Goal: Task Accomplishment & Management: Manage account settings

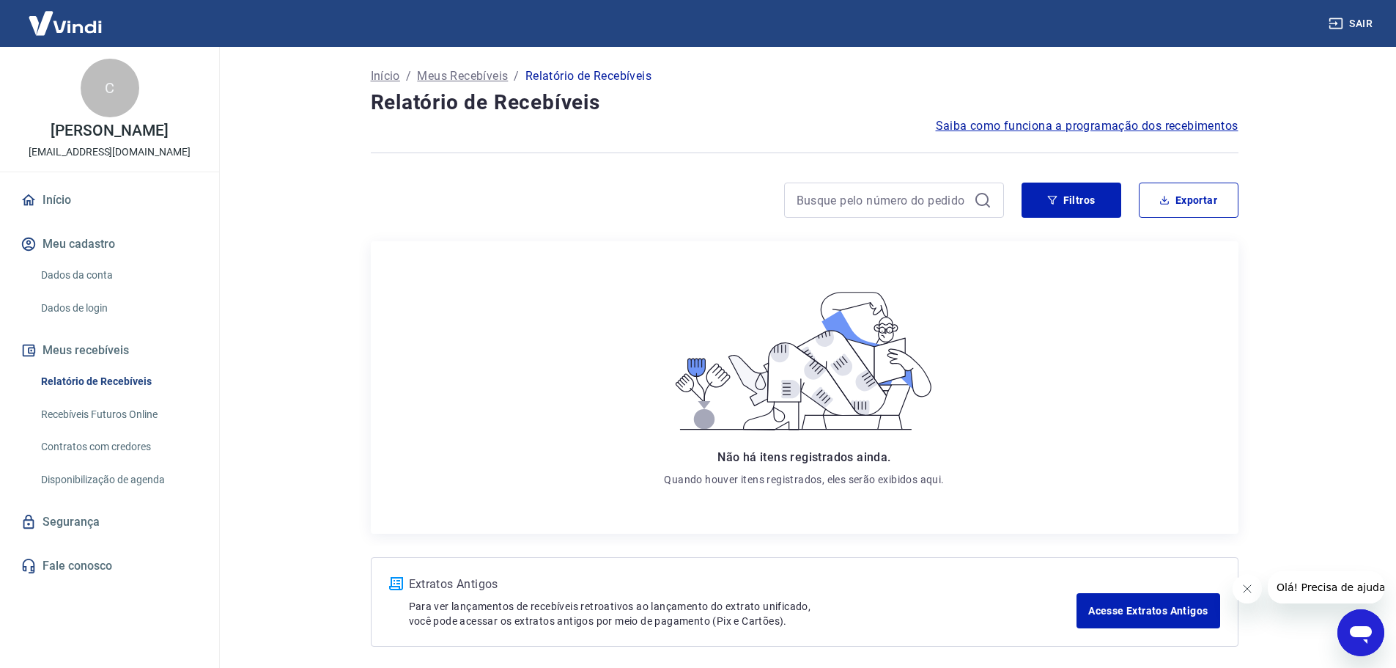
click at [396, 73] on p "Início" at bounding box center [385, 76] width 29 height 18
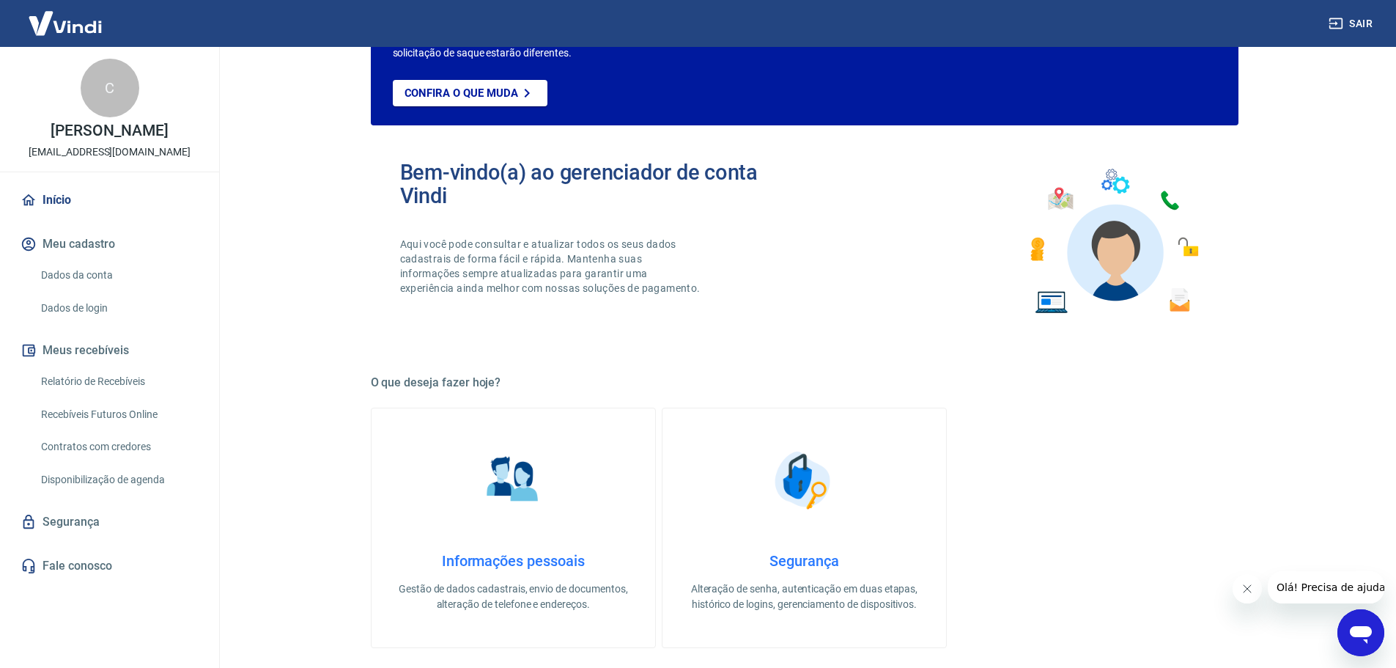
scroll to position [220, 0]
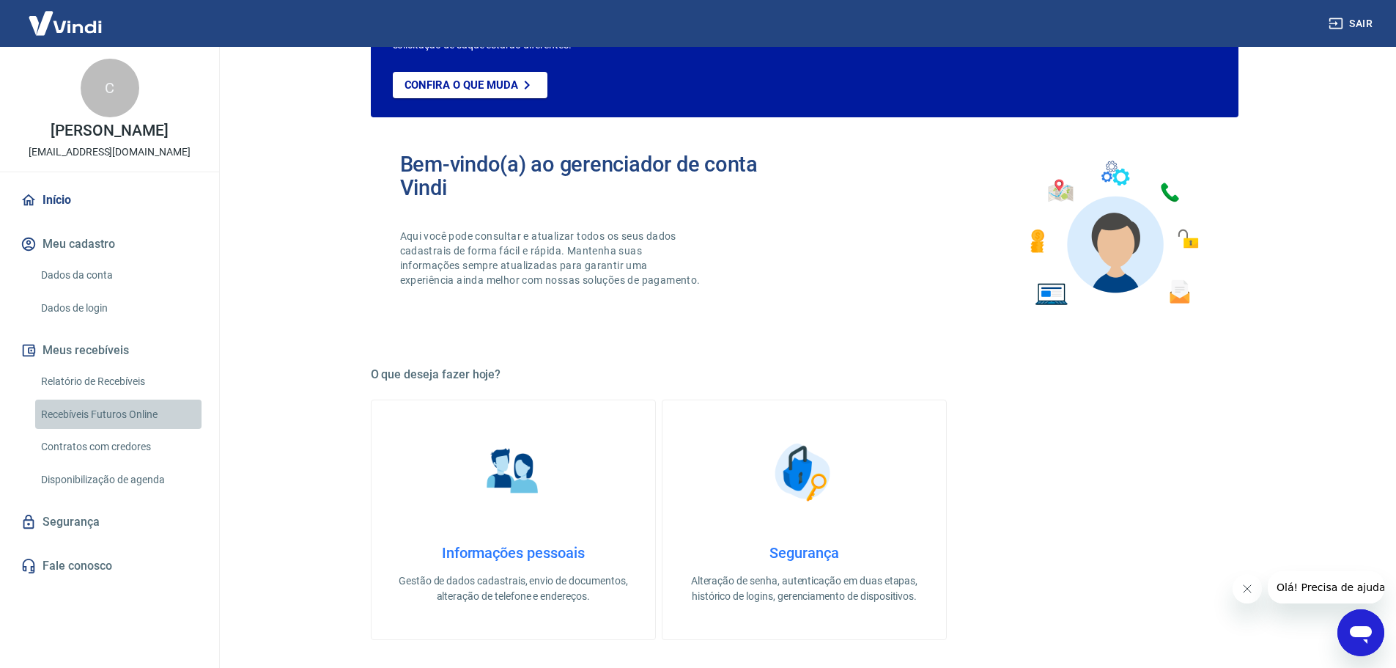
click at [91, 411] on link "Recebíveis Futuros Online" at bounding box center [118, 414] width 166 height 30
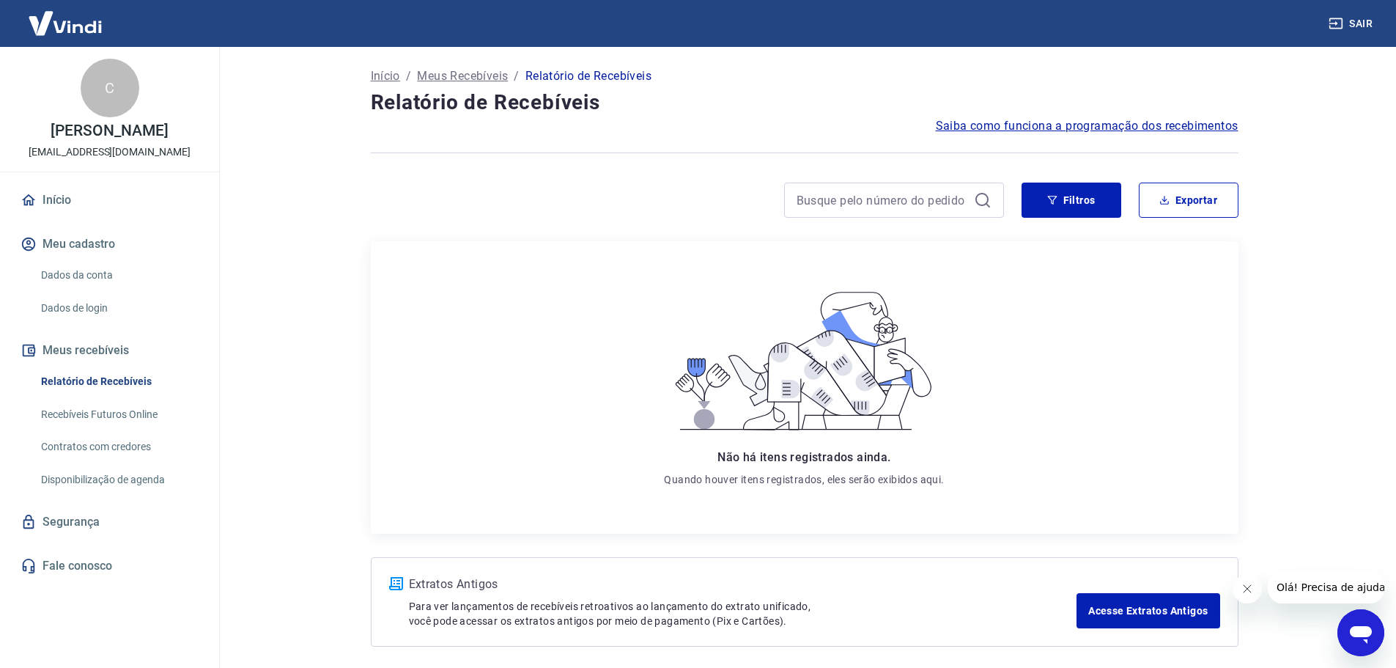
click at [383, 76] on p "Início" at bounding box center [385, 76] width 29 height 18
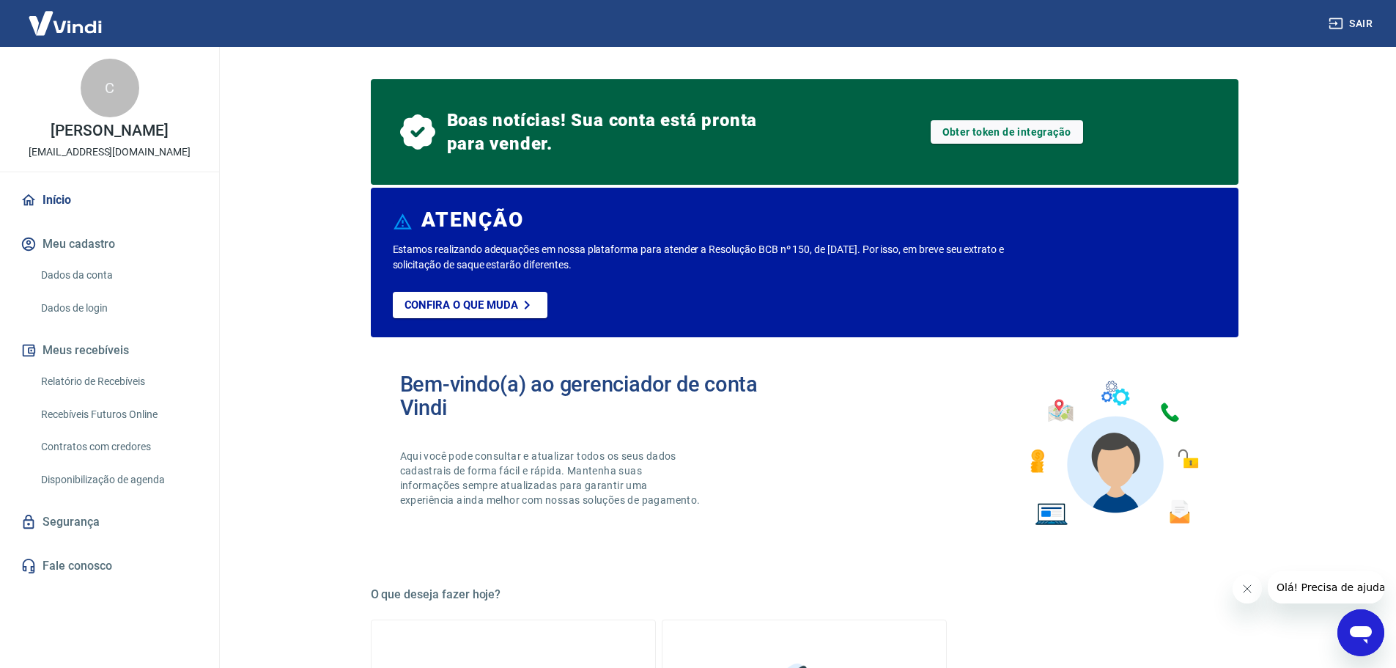
click at [47, 24] on img at bounding box center [65, 23] width 95 height 45
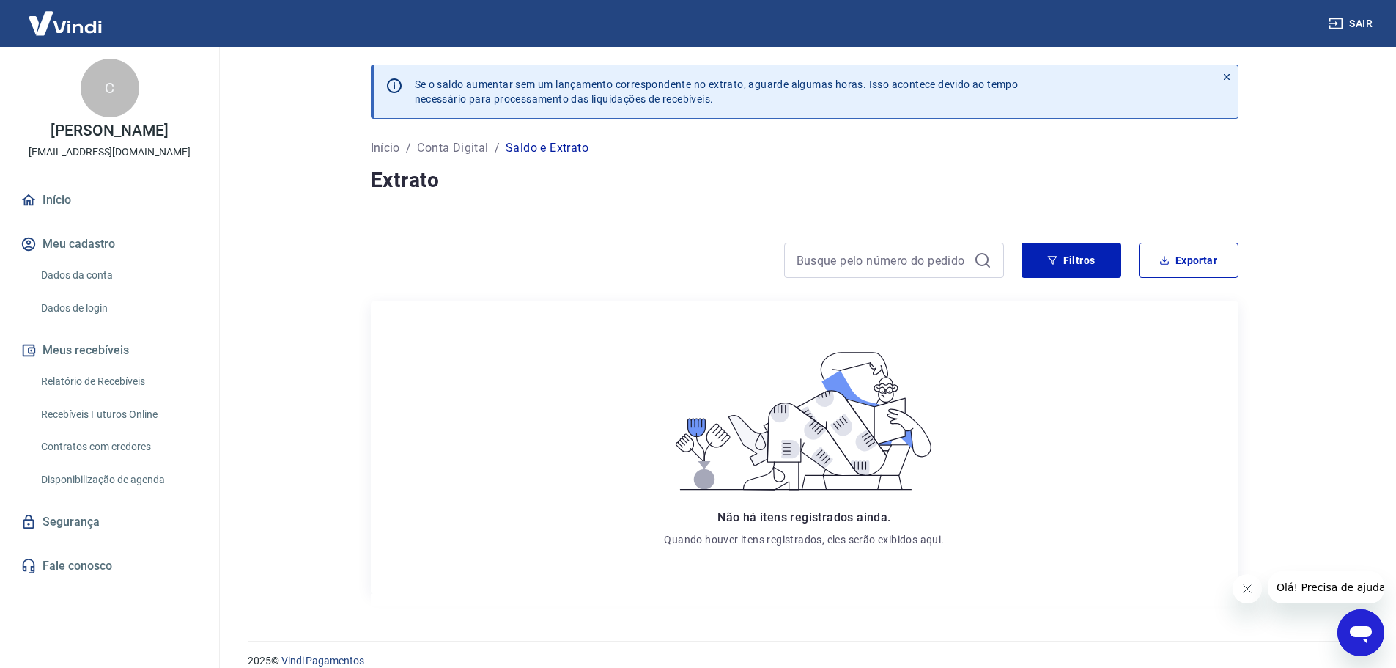
click at [61, 199] on link "Início" at bounding box center [110, 200] width 184 height 32
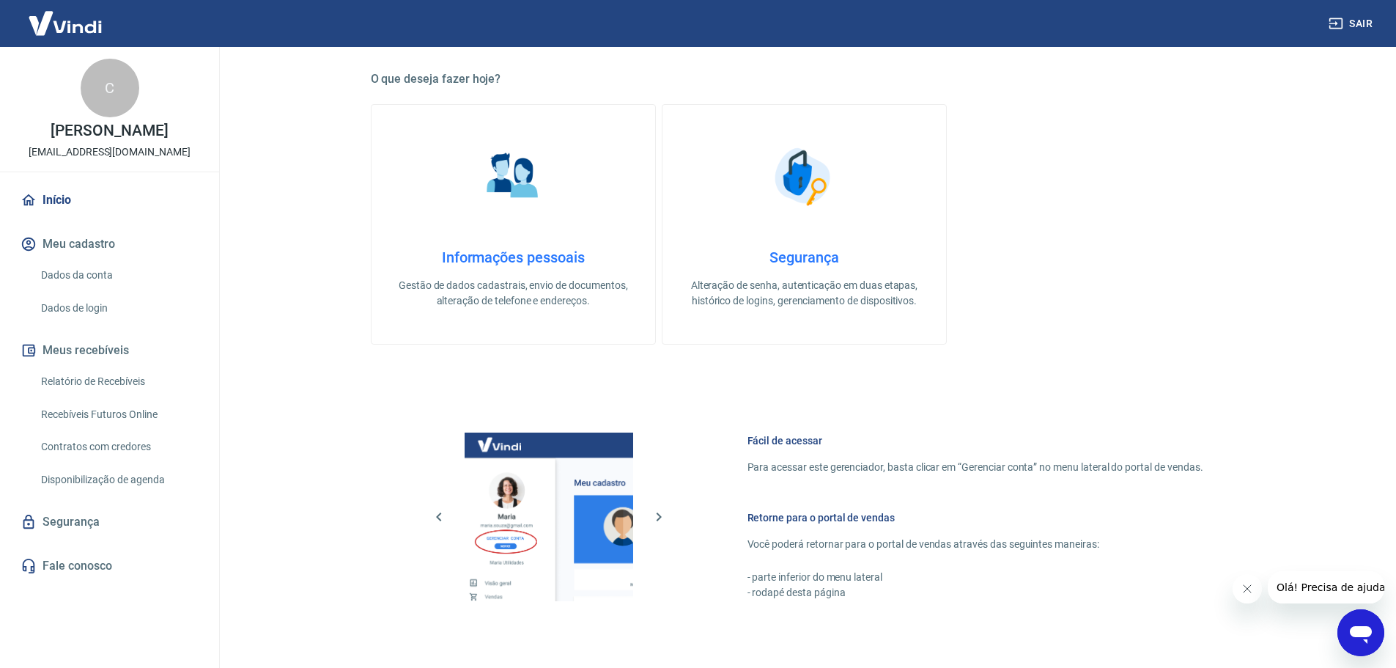
scroll to position [222, 0]
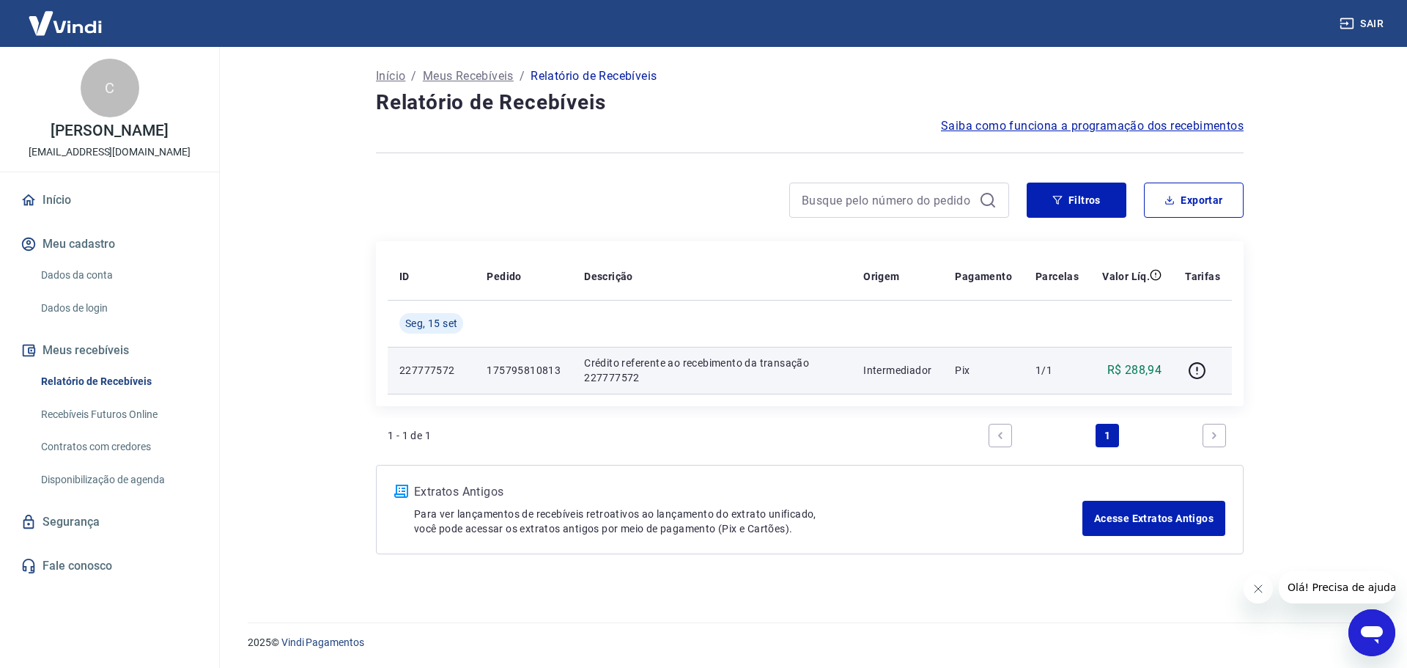
click at [973, 371] on p "Pix" at bounding box center [983, 370] width 57 height 15
drag, startPoint x: 1132, startPoint y: 364, endPoint x: 1150, endPoint y: 366, distance: 17.7
click at [1135, 364] on p "R$ 288,94" at bounding box center [1134, 370] width 55 height 18
click at [1202, 370] on icon "button" at bounding box center [1197, 370] width 18 height 18
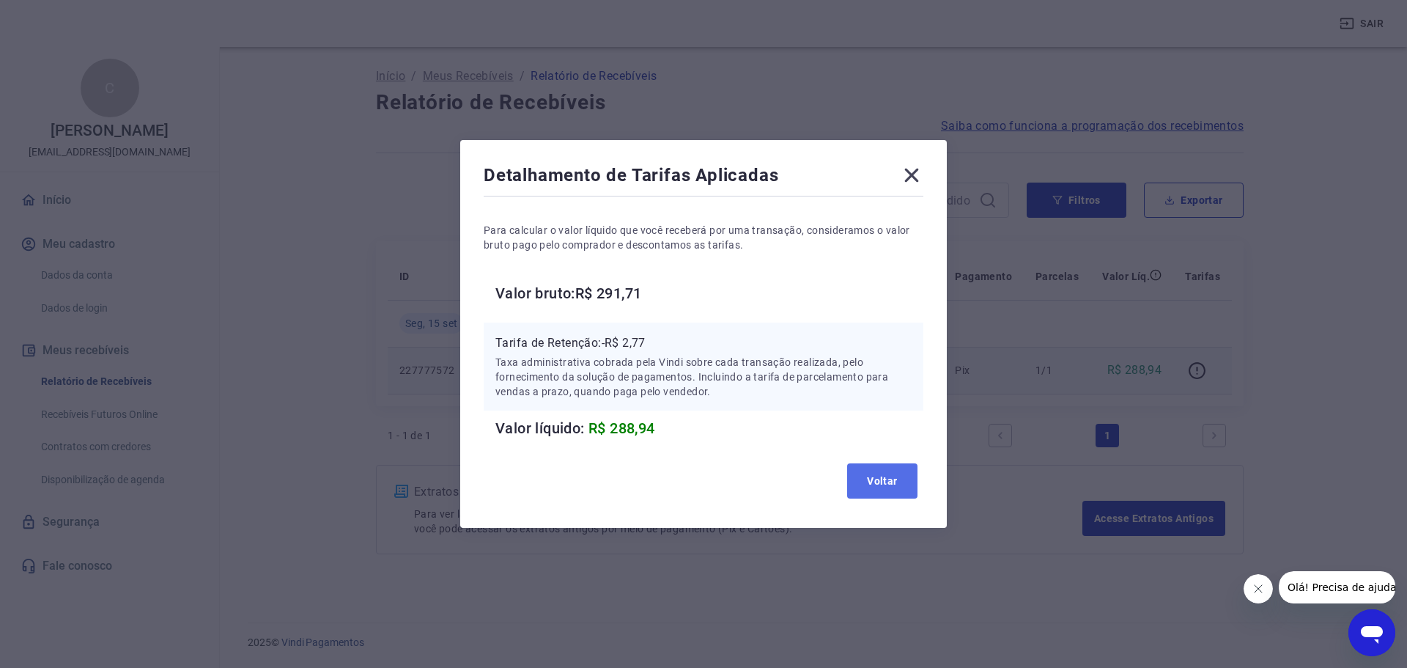
click at [882, 478] on button "Voltar" at bounding box center [882, 480] width 70 height 35
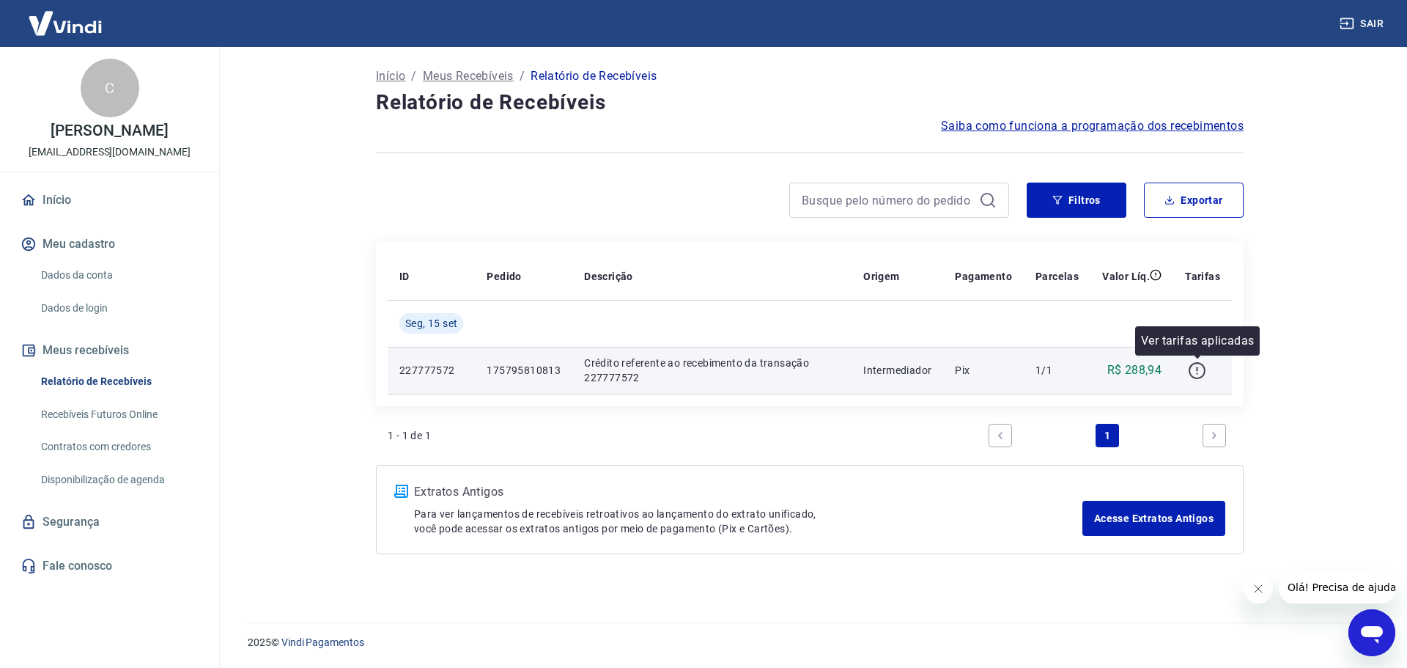
click at [1198, 372] on icon "button" at bounding box center [1197, 370] width 18 height 18
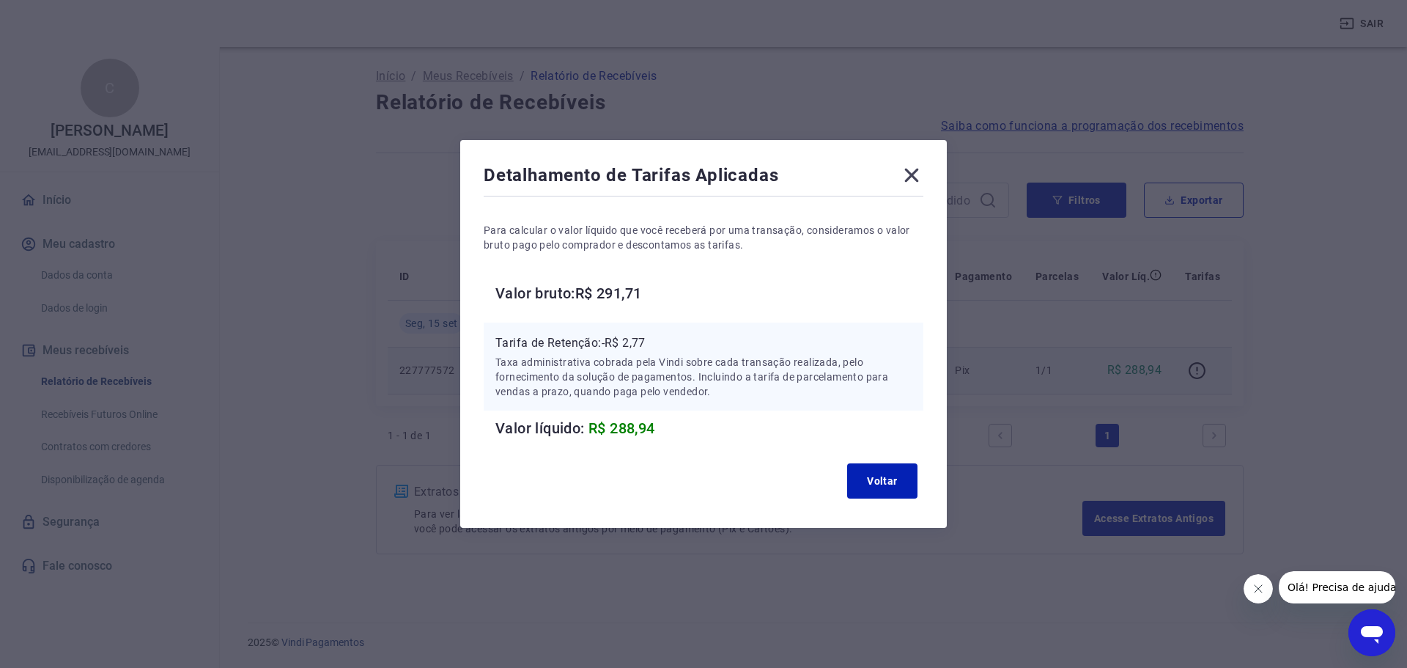
click at [910, 177] on icon at bounding box center [912, 176] width 14 height 14
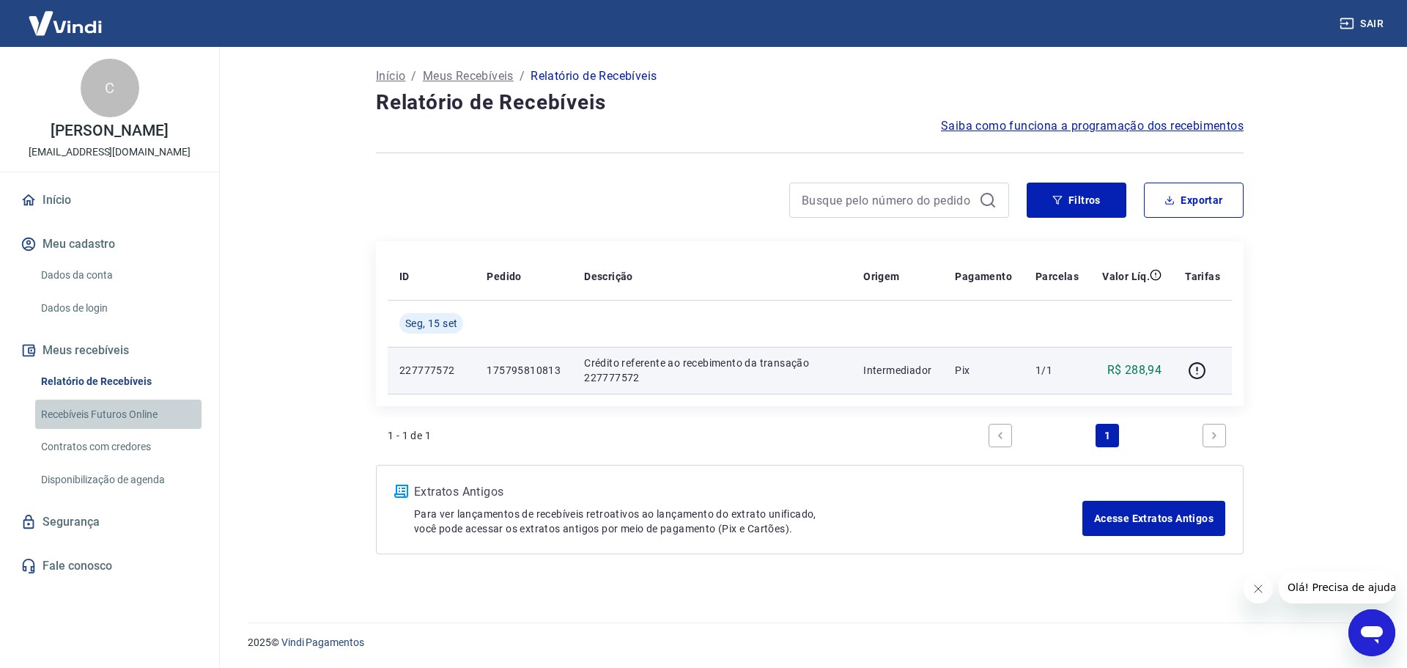
click at [108, 414] on link "Recebíveis Futuros Online" at bounding box center [118, 414] width 166 height 30
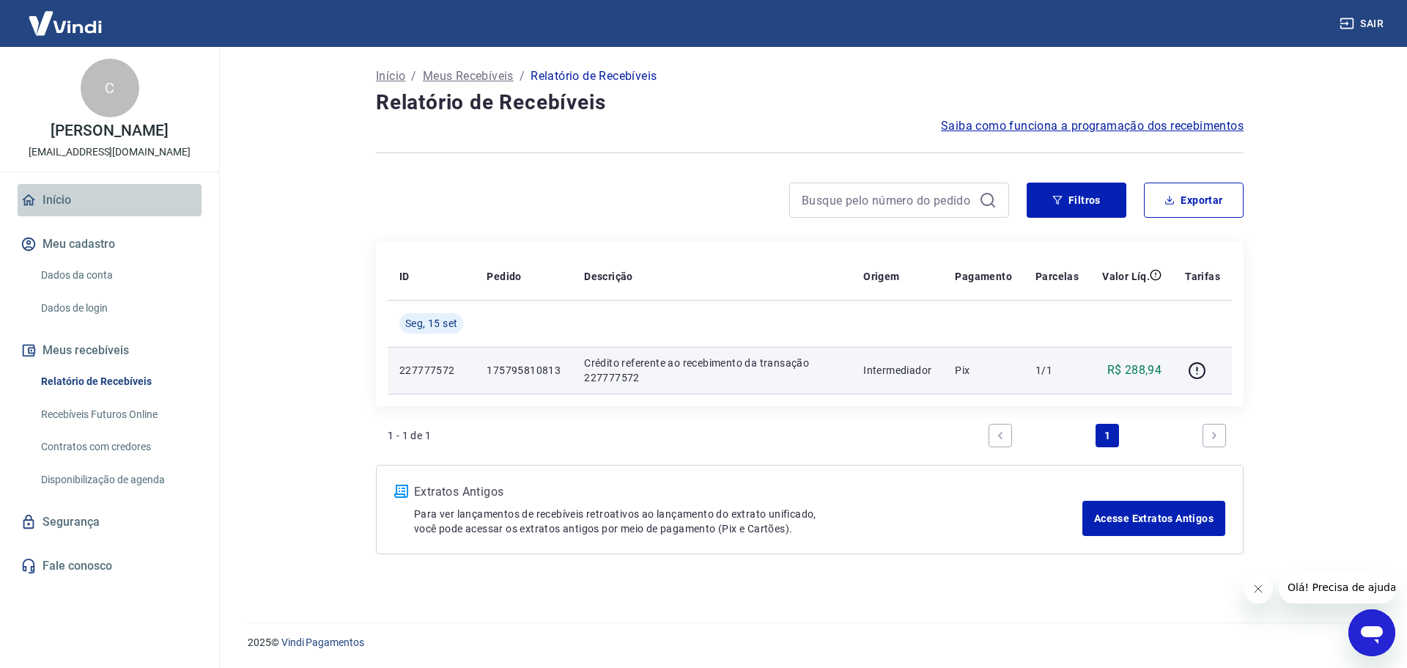
click at [67, 202] on link "Início" at bounding box center [110, 200] width 184 height 32
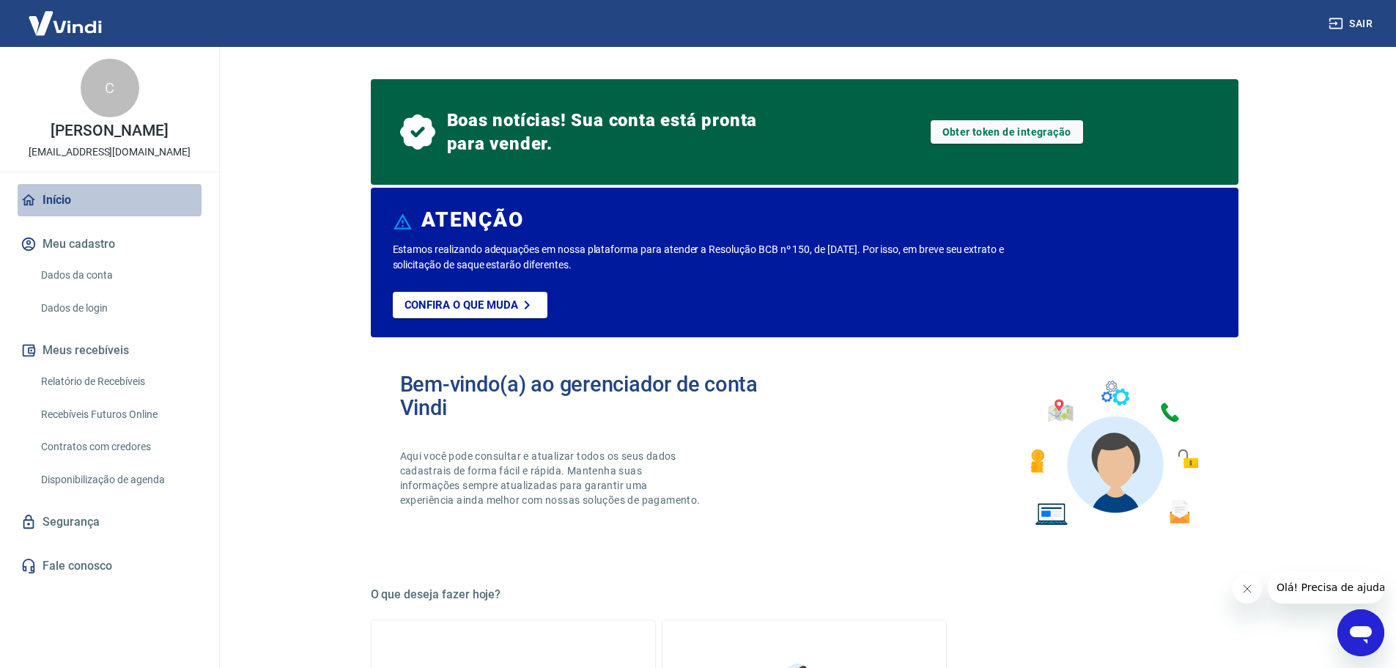
click at [67, 202] on link "Início" at bounding box center [110, 200] width 184 height 32
click at [108, 380] on link "Relatório de Recebíveis" at bounding box center [118, 381] width 166 height 30
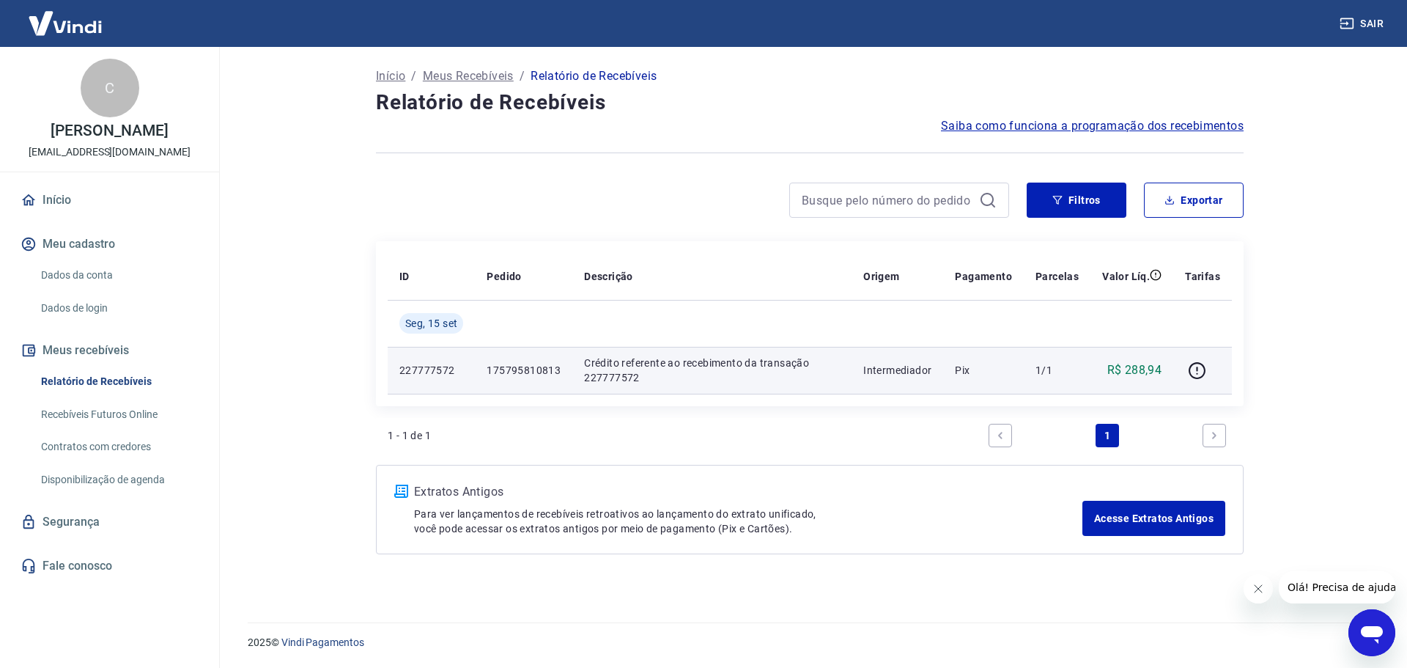
click at [542, 361] on td "175795810813" at bounding box center [523, 370] width 97 height 47
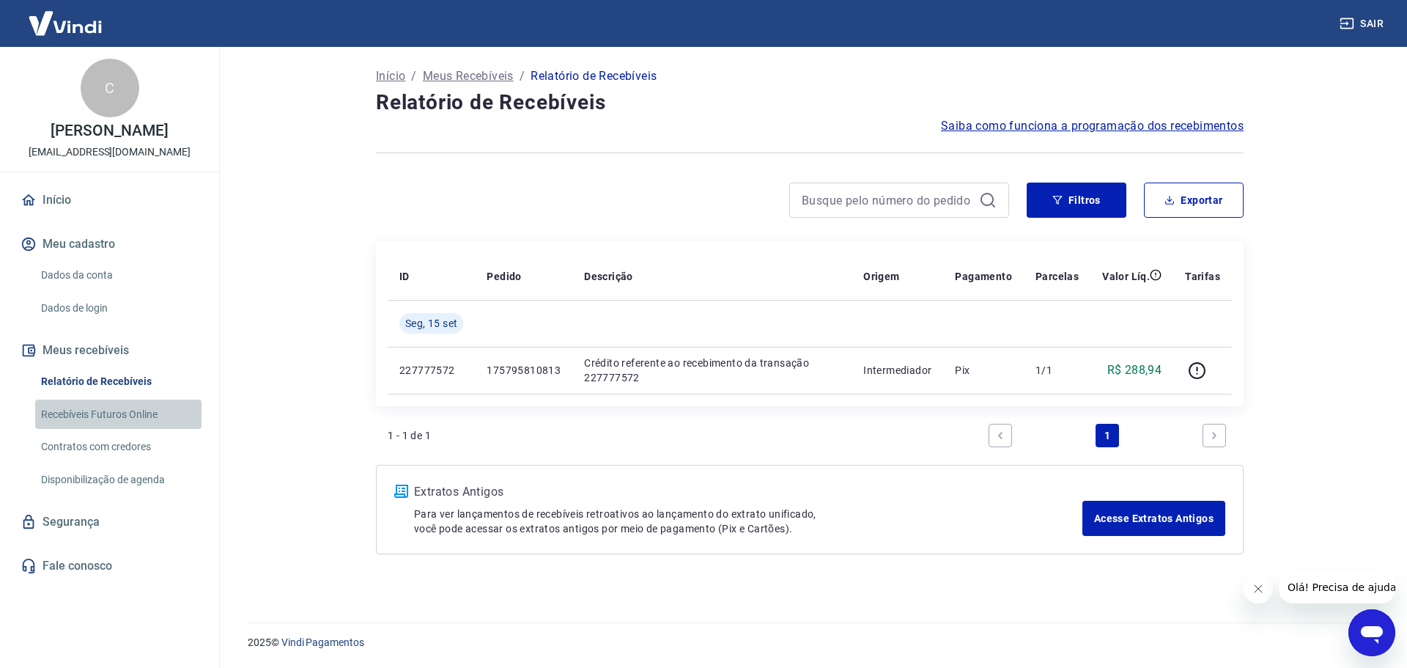
click at [79, 416] on link "Recebíveis Futuros Online" at bounding box center [118, 414] width 166 height 30
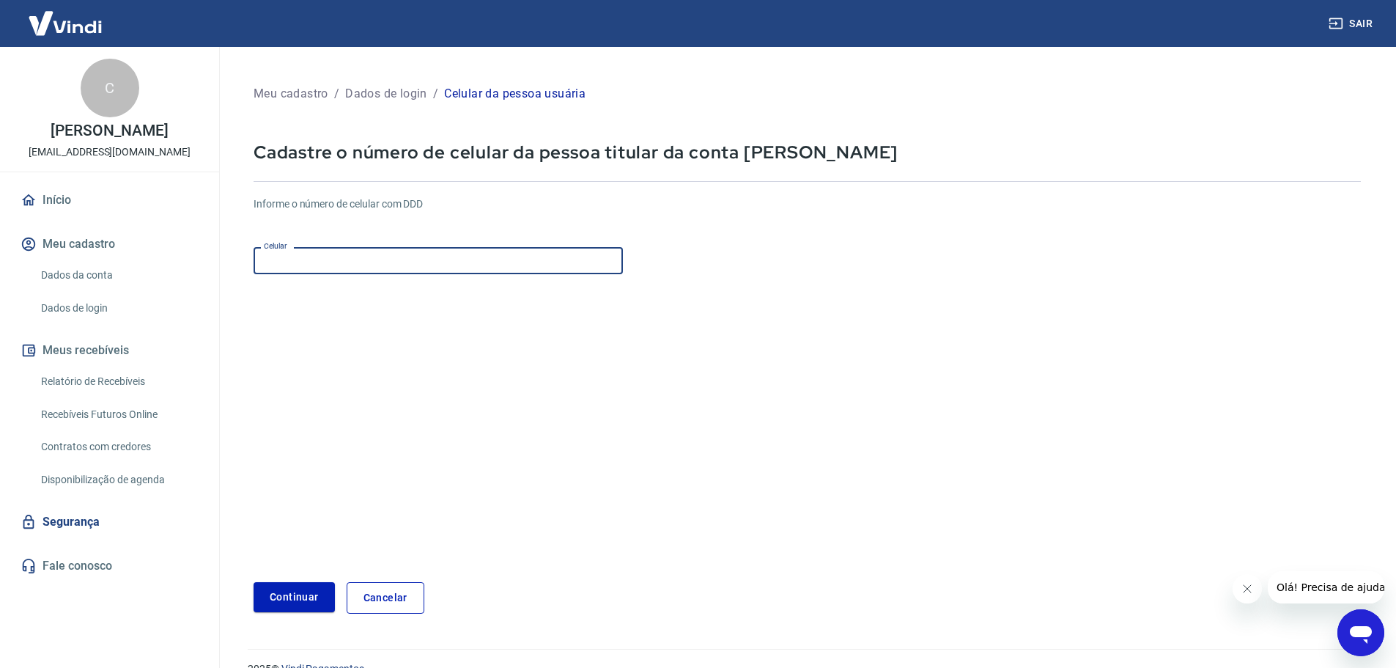
click at [390, 254] on input "Celular" at bounding box center [438, 260] width 369 height 27
type input "(61) 99135-5697"
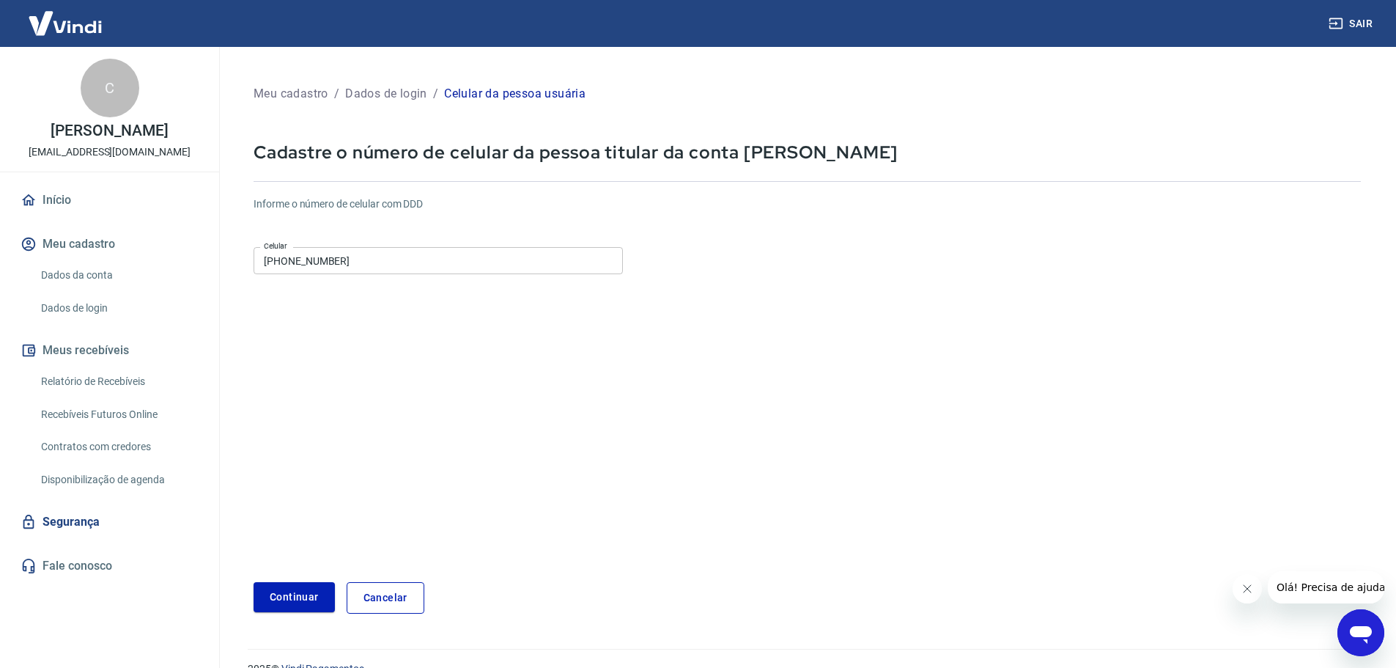
drag, startPoint x: 503, startPoint y: 372, endPoint x: 411, endPoint y: 406, distance: 97.6
click at [502, 369] on form "Informe o número de celular com DDD Celular (61) 99135-5697 Celular Continuar C…" at bounding box center [807, 399] width 1107 height 429
click at [295, 587] on button "Continuar" at bounding box center [294, 597] width 81 height 30
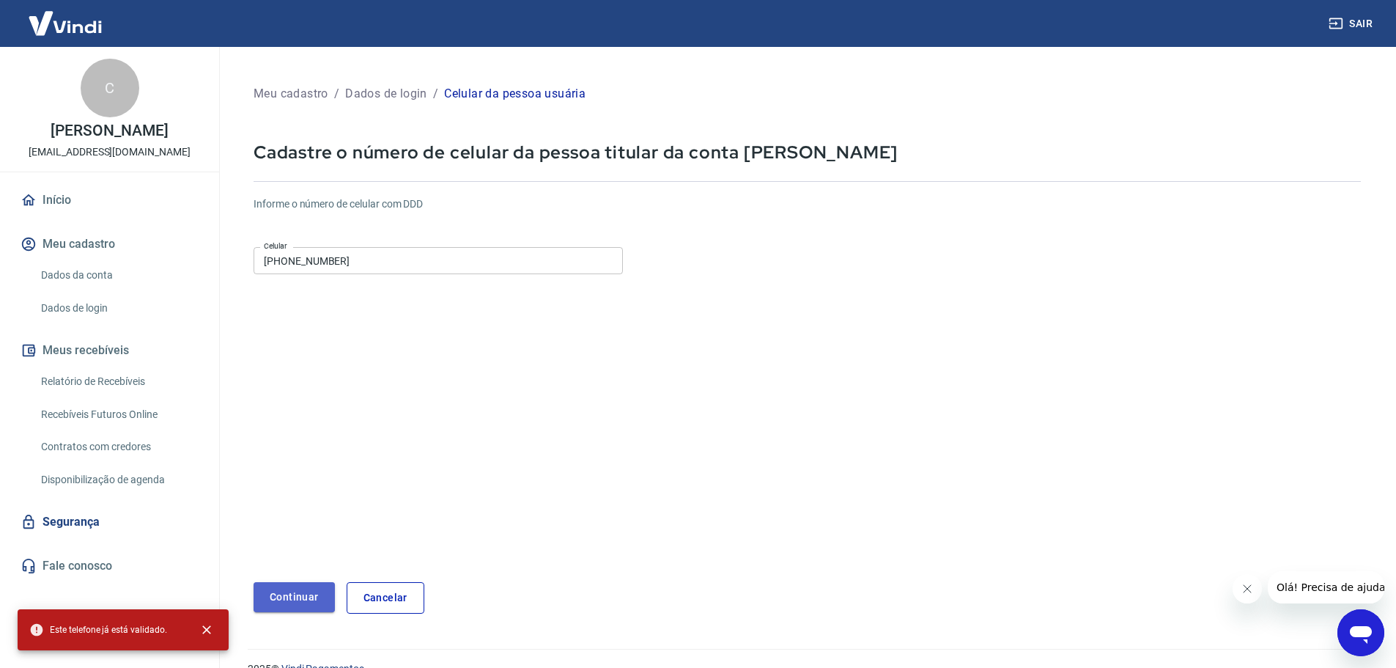
click at [312, 599] on button "Continuar" at bounding box center [294, 597] width 81 height 30
click at [465, 432] on form "Informe o número de celular com DDD Celular (61) 99135-5697 Celular Continuar C…" at bounding box center [807, 399] width 1107 height 429
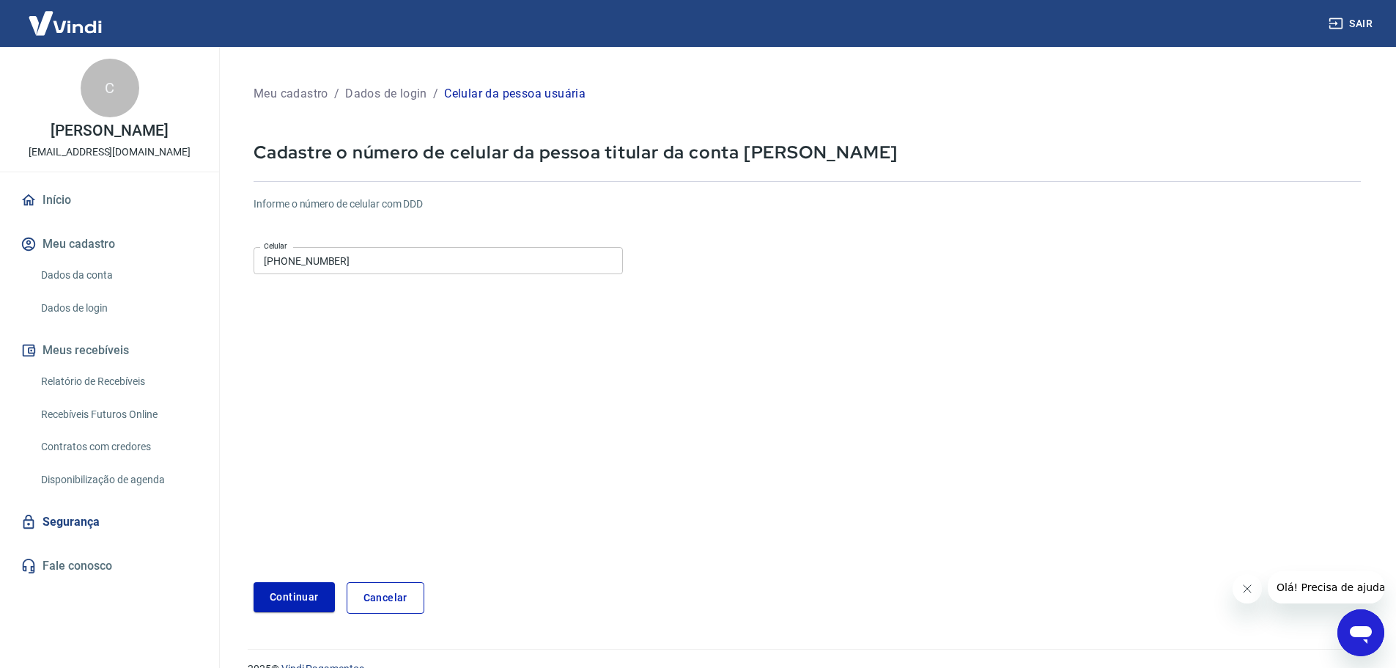
scroll to position [26, 0]
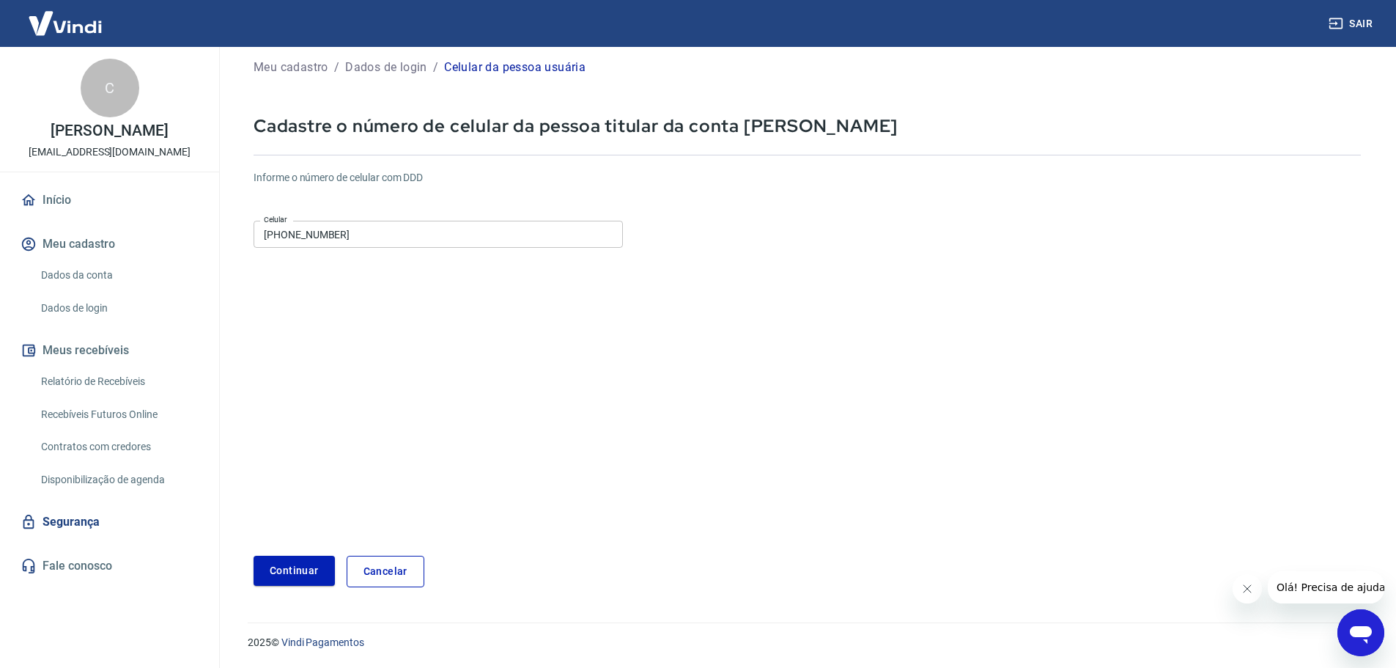
click at [663, 421] on form "Informe o número de celular com DDD Celular (61) 99135-5697 Celular Continuar C…" at bounding box center [807, 372] width 1107 height 429
click at [61, 261] on link "Dados da conta" at bounding box center [118, 275] width 166 height 30
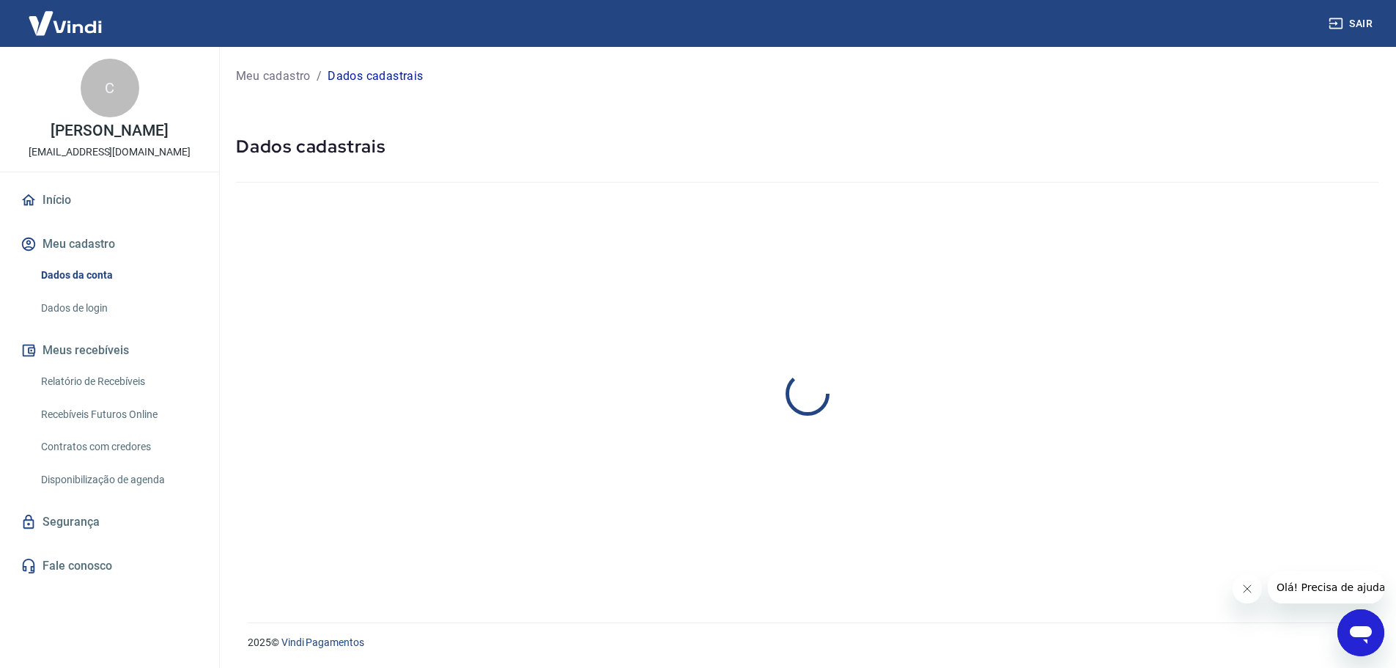
select select "DF"
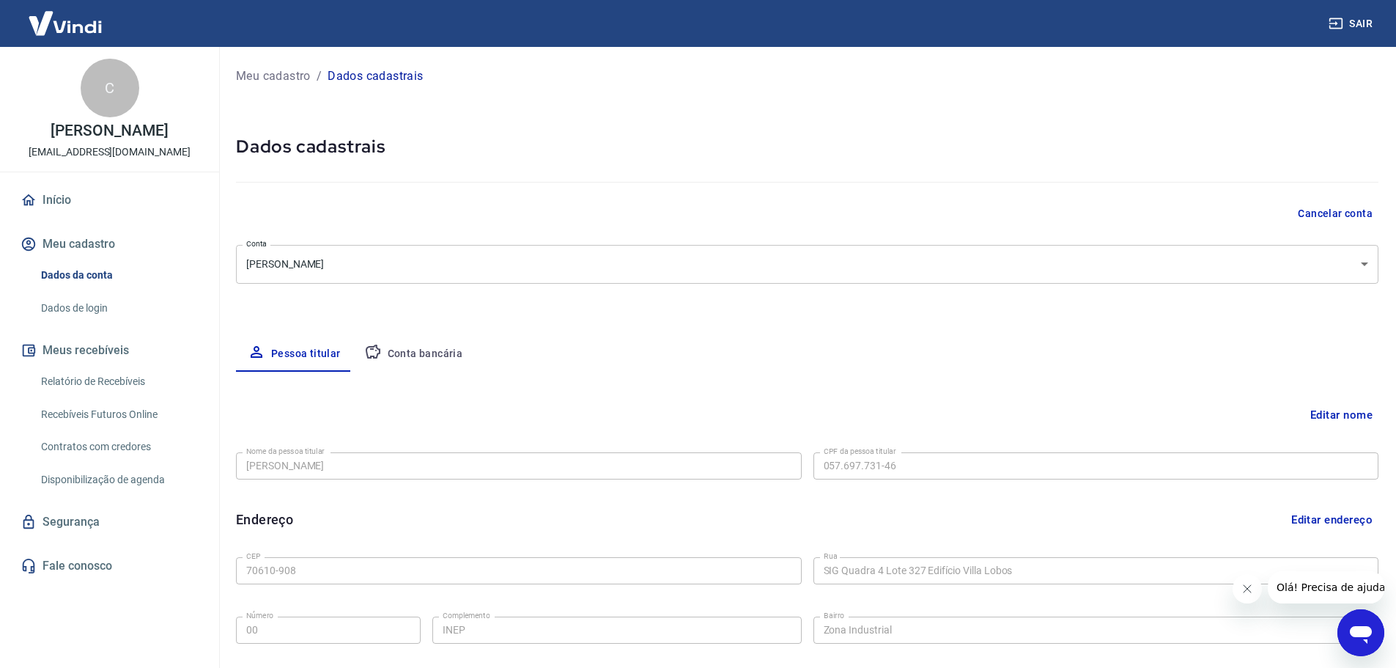
click at [79, 235] on button "Meu cadastro" at bounding box center [110, 244] width 184 height 32
click at [60, 195] on link "Início" at bounding box center [110, 200] width 184 height 32
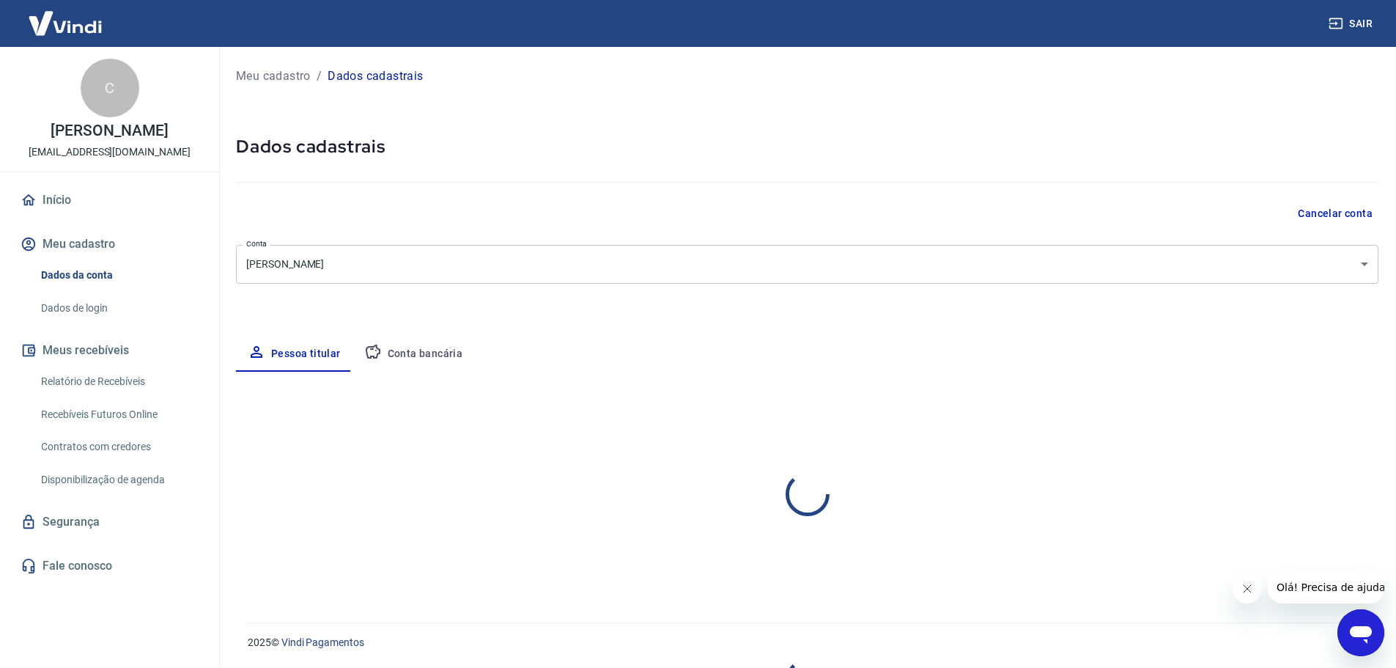
select select "DF"
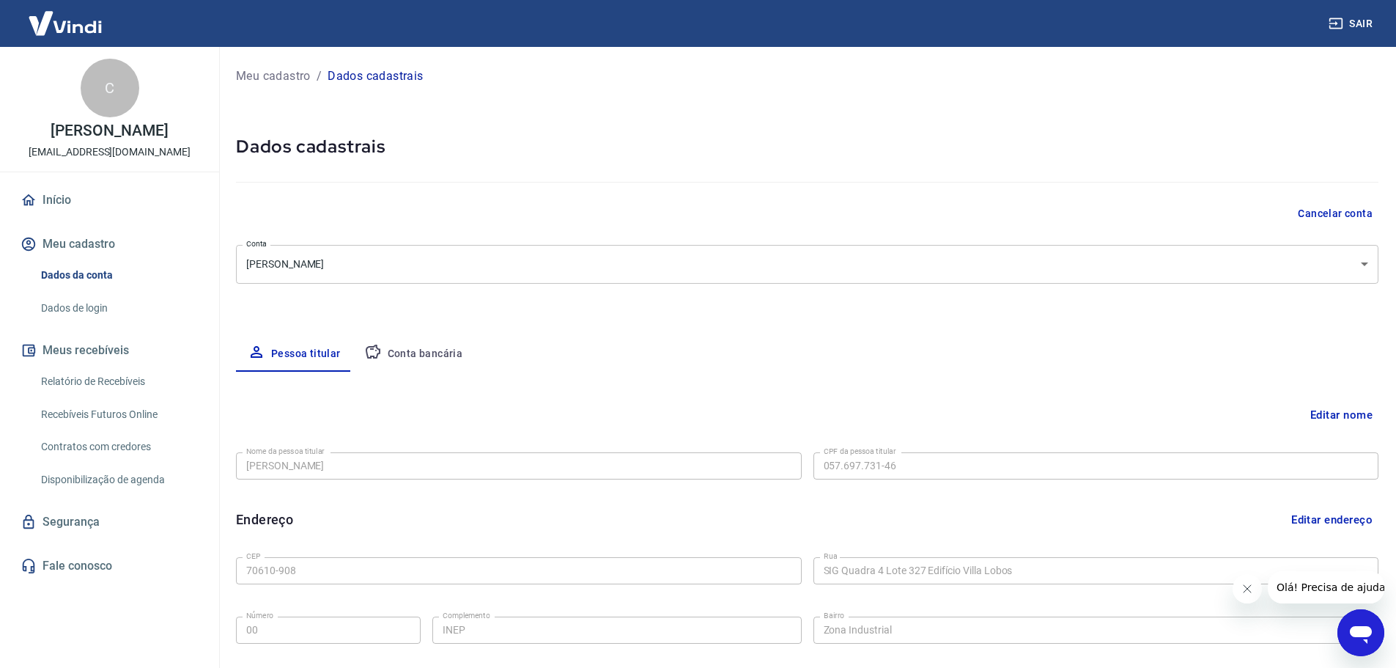
scroll to position [26, 0]
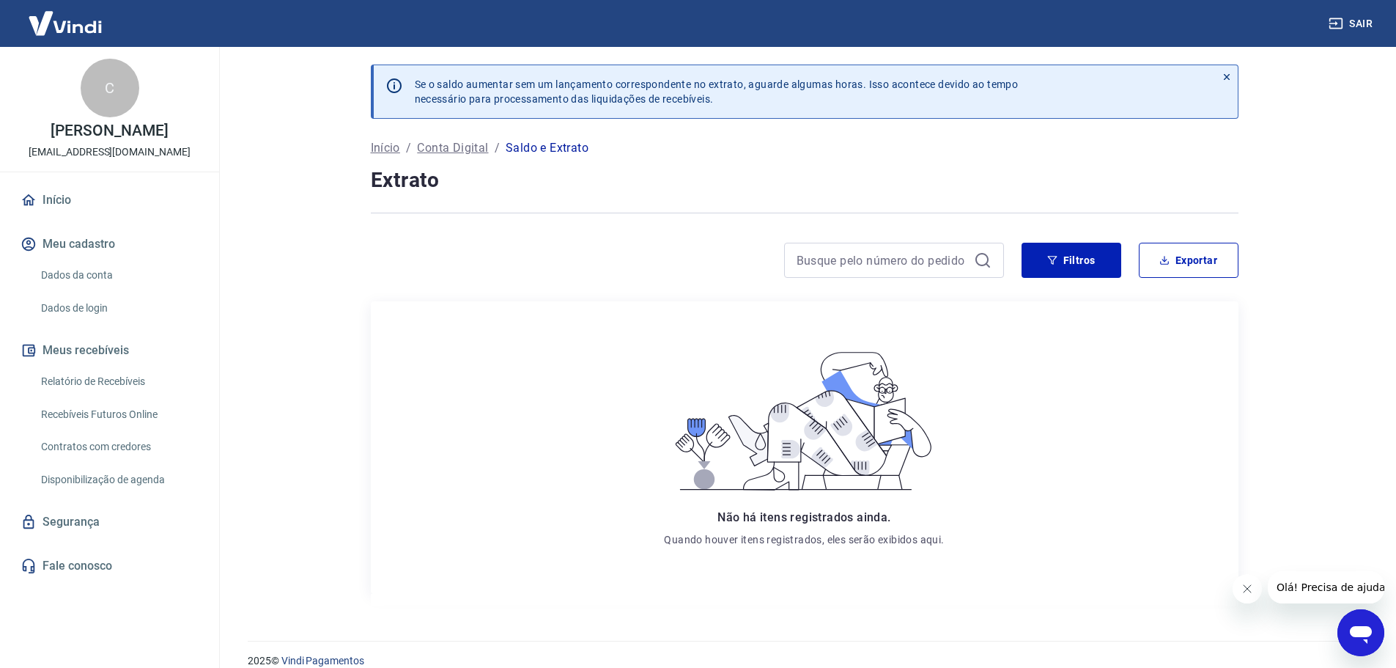
click at [1296, 591] on span "Olá! Precisa de ajuda?" at bounding box center [1333, 587] width 114 height 12
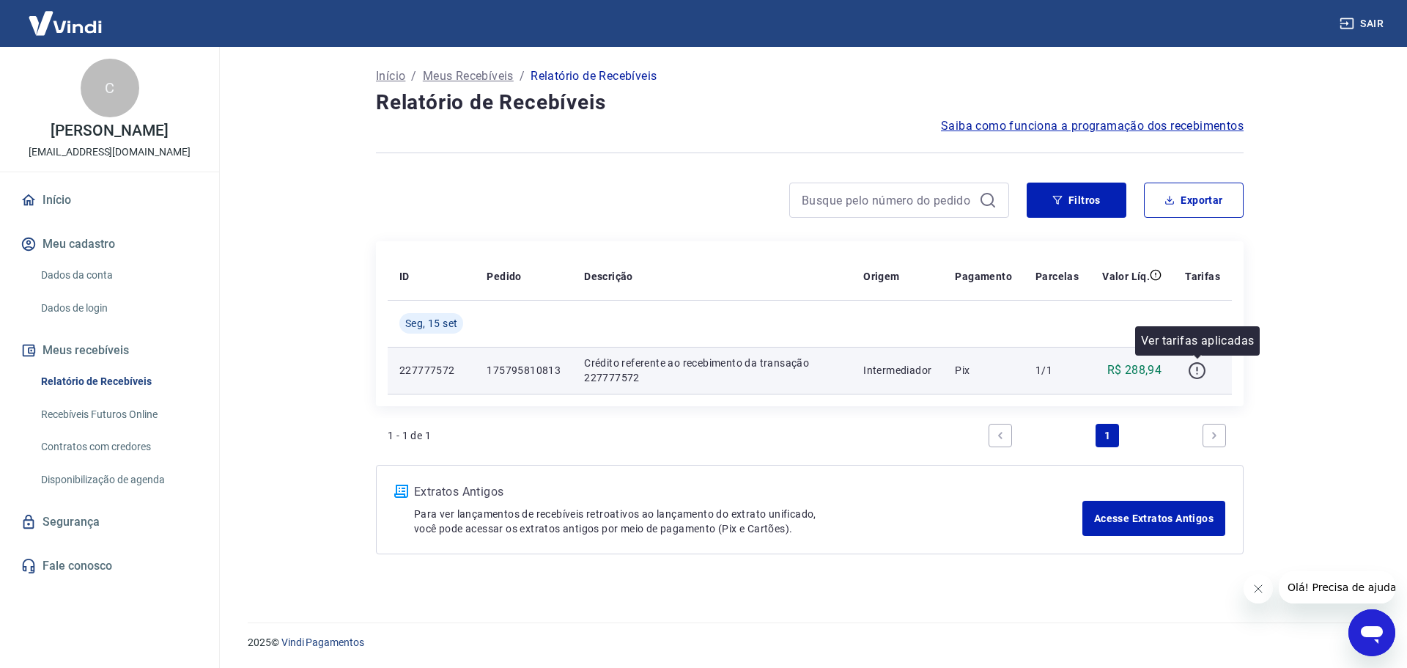
click at [1195, 370] on icon "button" at bounding box center [1197, 370] width 18 height 18
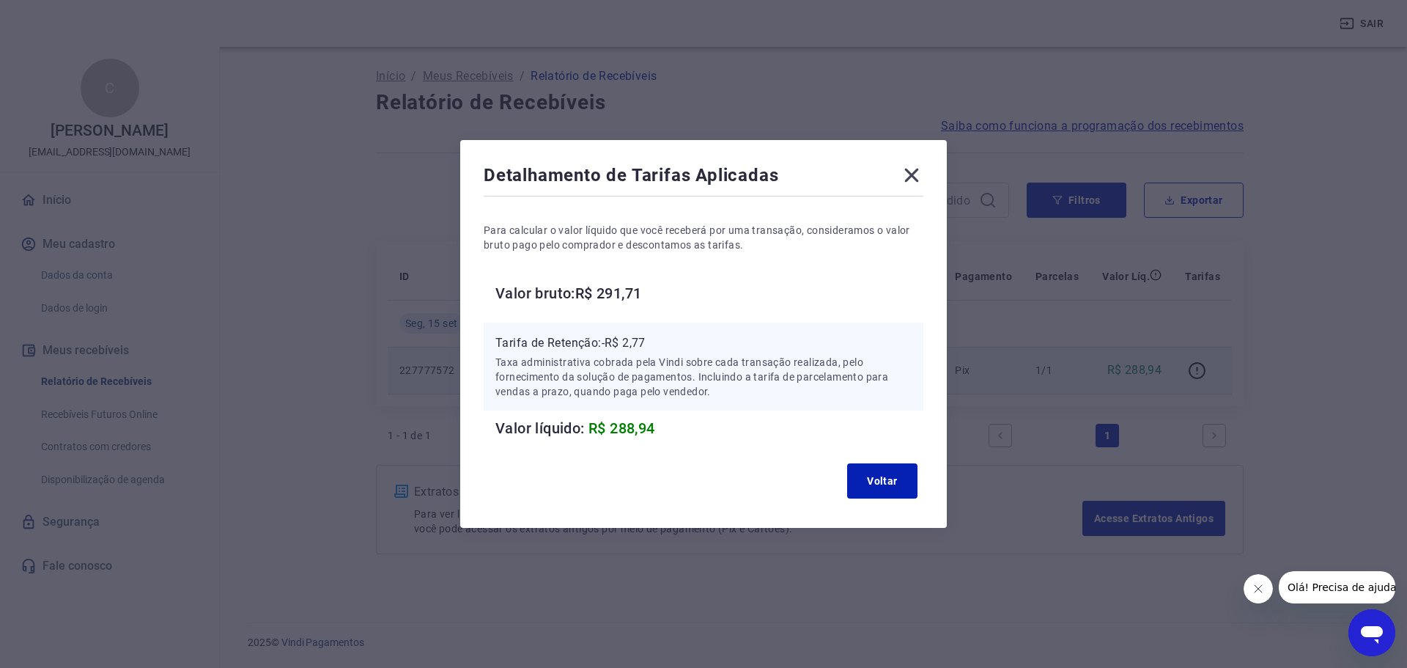
click at [915, 175] on icon at bounding box center [911, 174] width 23 height 23
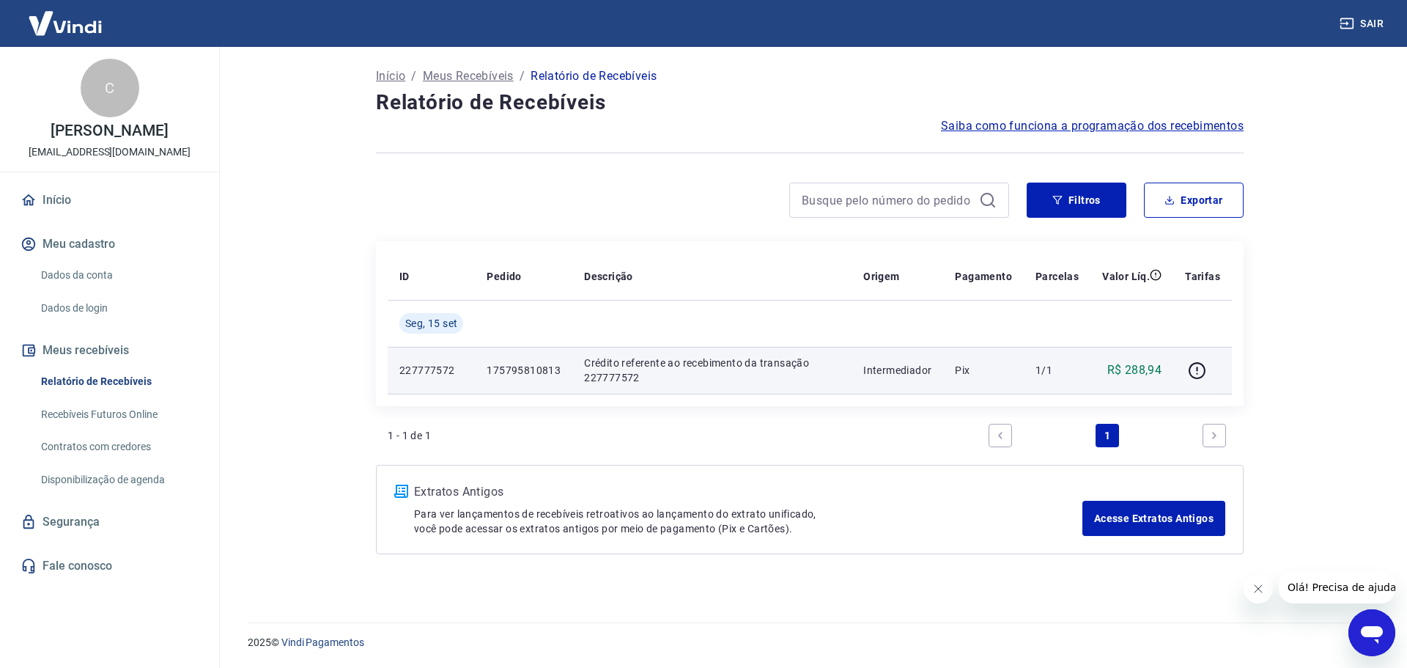
click at [454, 376] on p "227777572" at bounding box center [431, 370] width 64 height 15
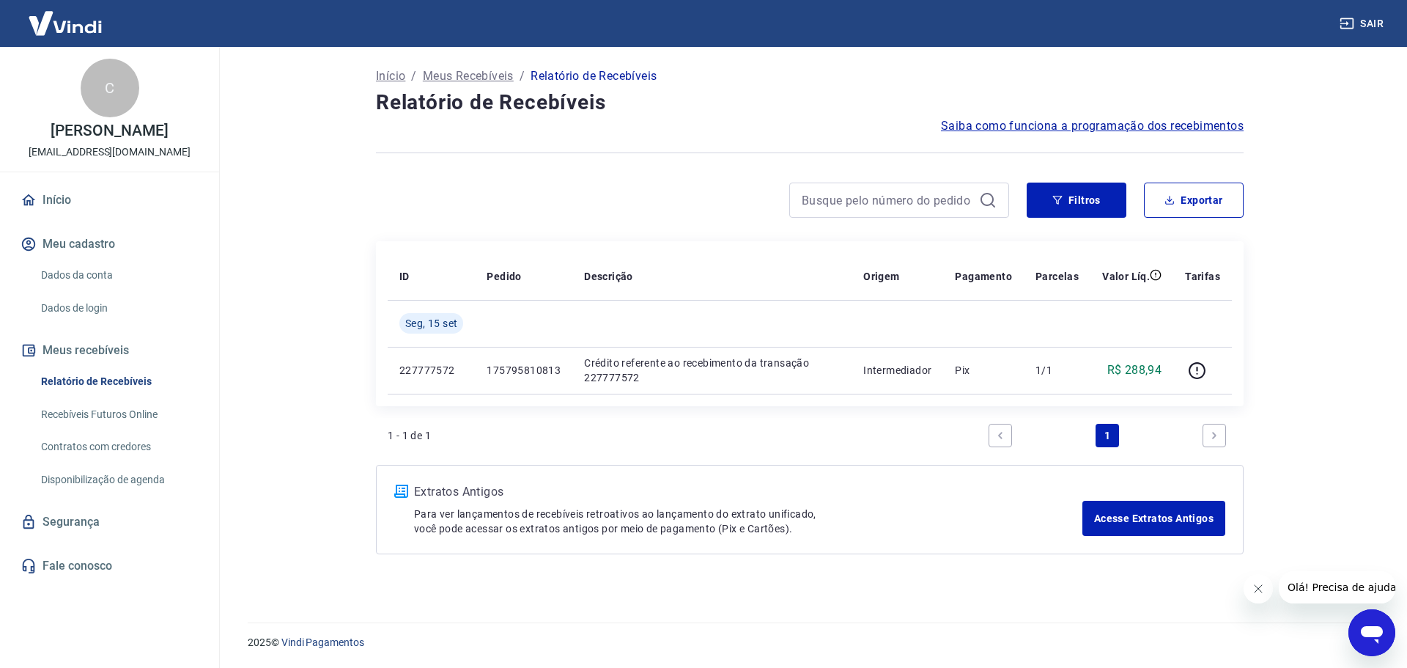
click at [1387, 638] on div "Abrir janela de mensagens" at bounding box center [1372, 633] width 44 height 44
